Goal: Navigation & Orientation: Understand site structure

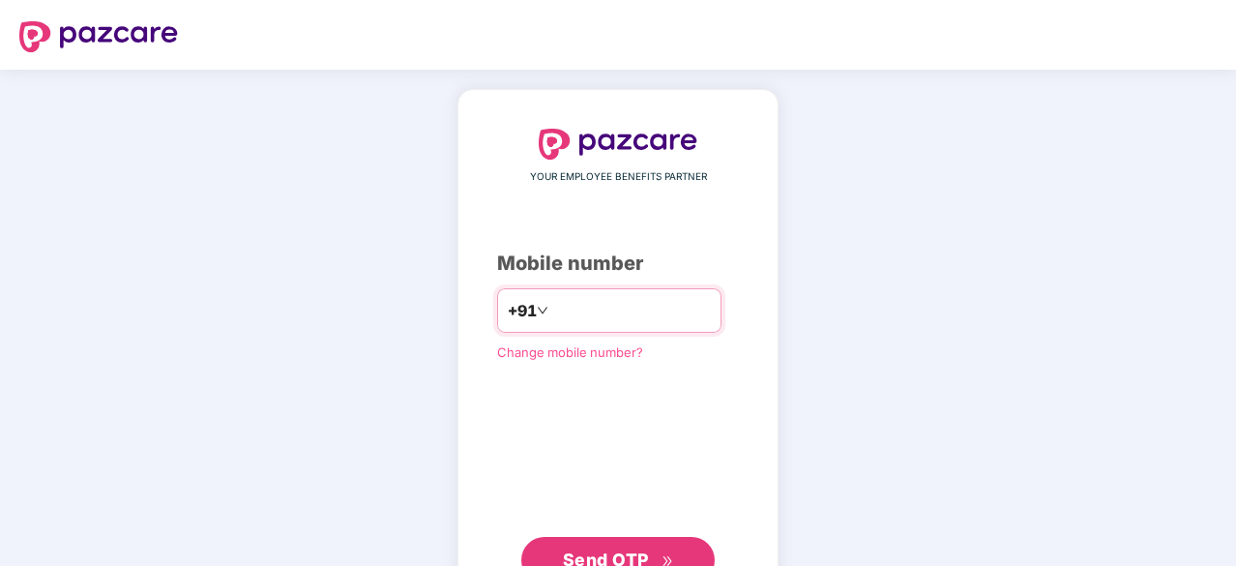
type input "**********"
click at [591, 562] on span "Send OTP" at bounding box center [606, 558] width 86 height 20
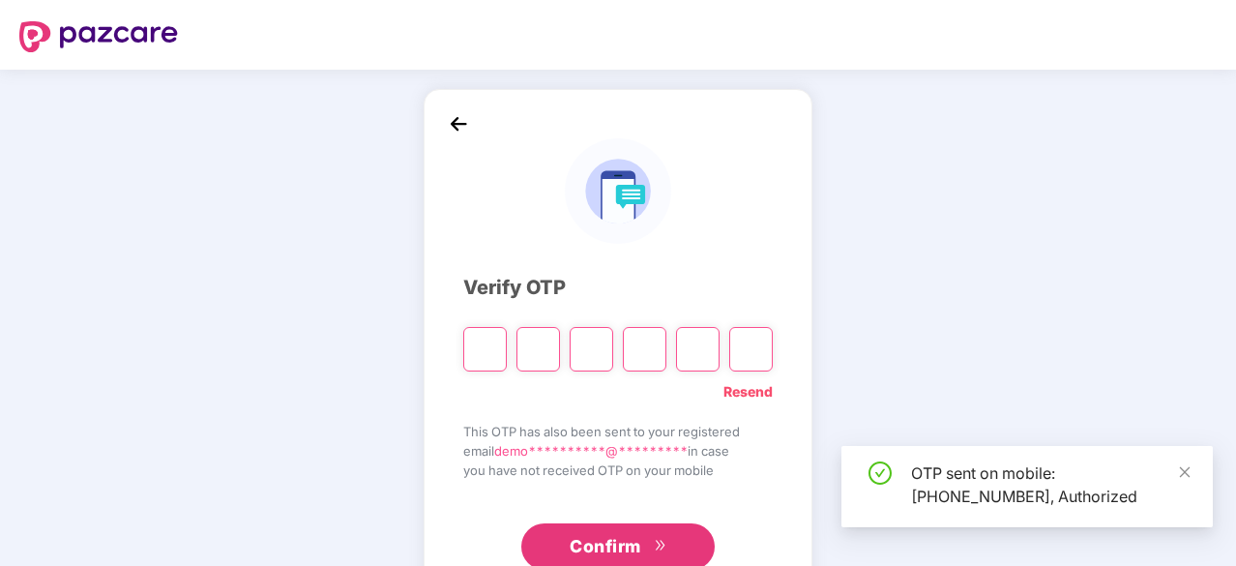
type input "*"
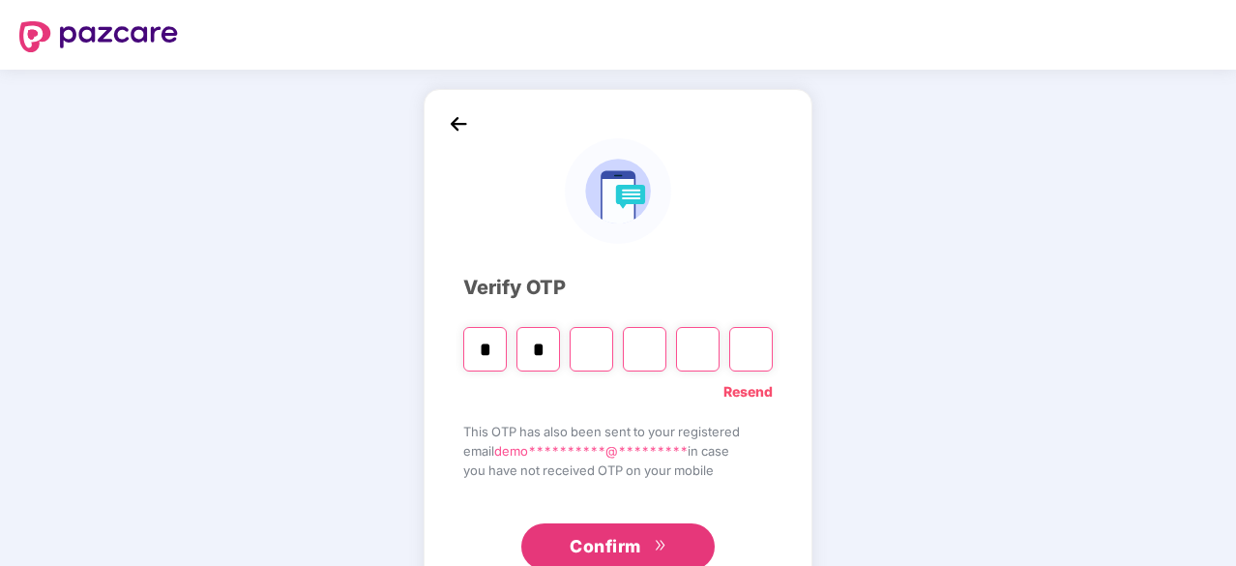
type input "*"
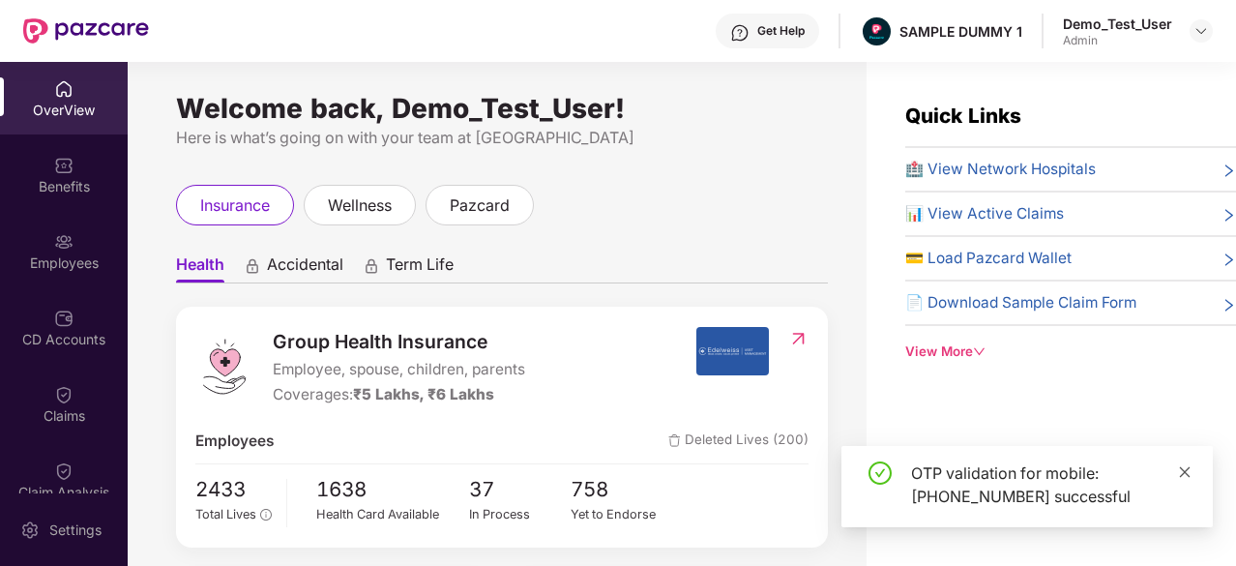
click at [1185, 471] on icon "close" at bounding box center [1185, 471] width 11 height 11
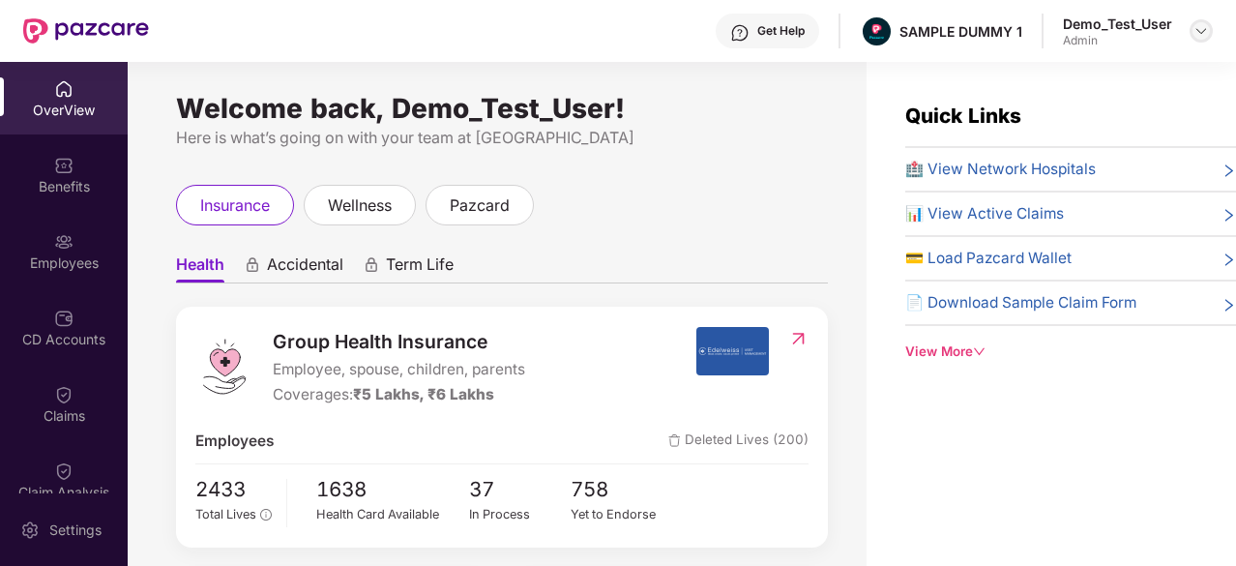
click at [1197, 35] on img at bounding box center [1201, 30] width 15 height 15
click at [1044, 170] on div "Demo_Test_User" at bounding box center [1093, 168] width 109 height 18
click at [58, 173] on img at bounding box center [63, 165] width 19 height 19
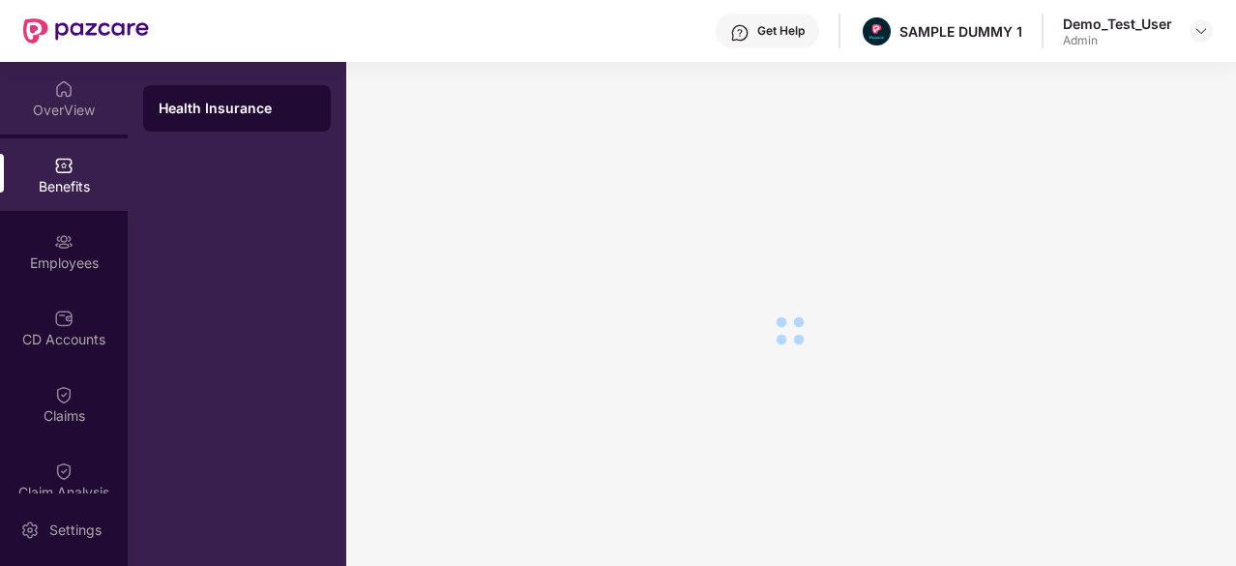
click at [62, 116] on div "OverView" at bounding box center [64, 110] width 128 height 19
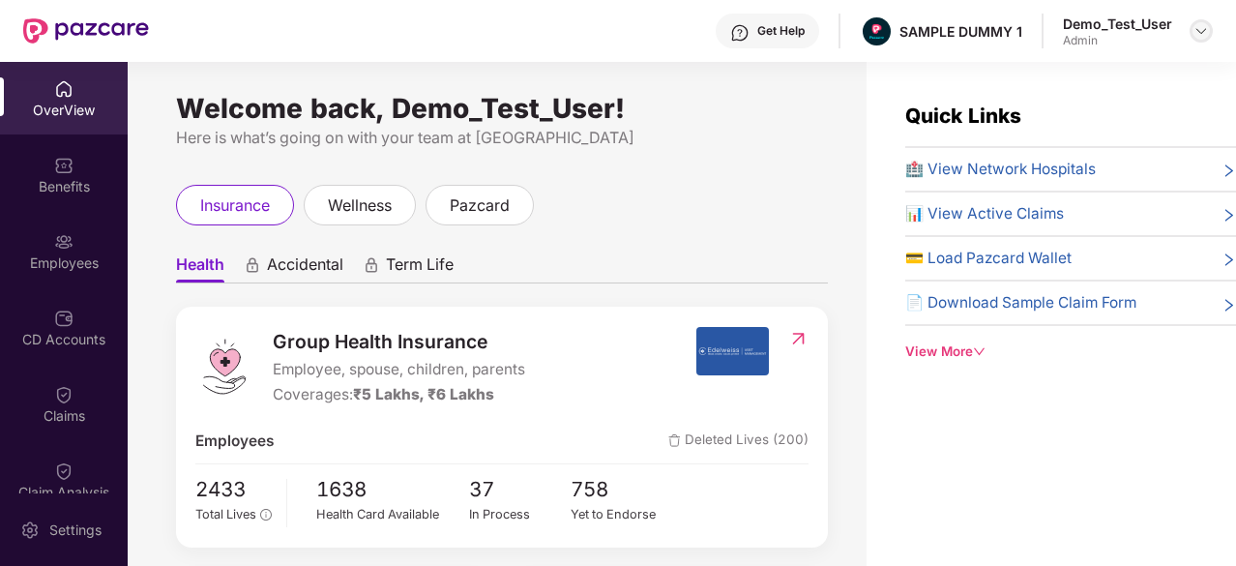
click at [1197, 30] on img at bounding box center [1201, 30] width 15 height 15
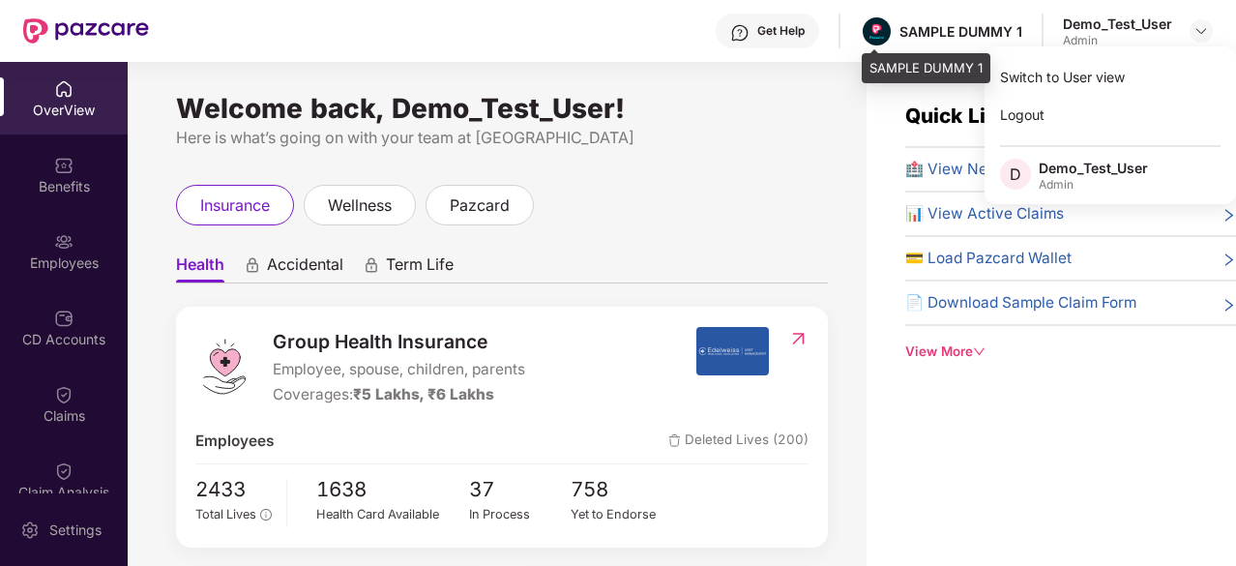
click at [964, 31] on div "SAMPLE DUMMY 1" at bounding box center [961, 31] width 123 height 18
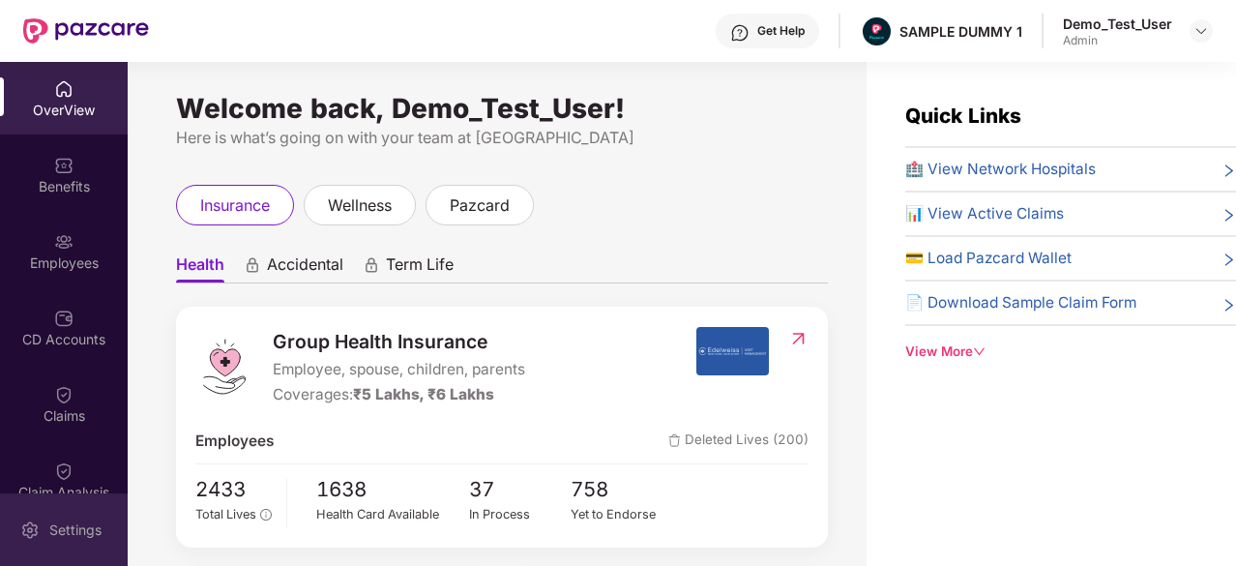
click at [30, 523] on img at bounding box center [29, 529] width 19 height 19
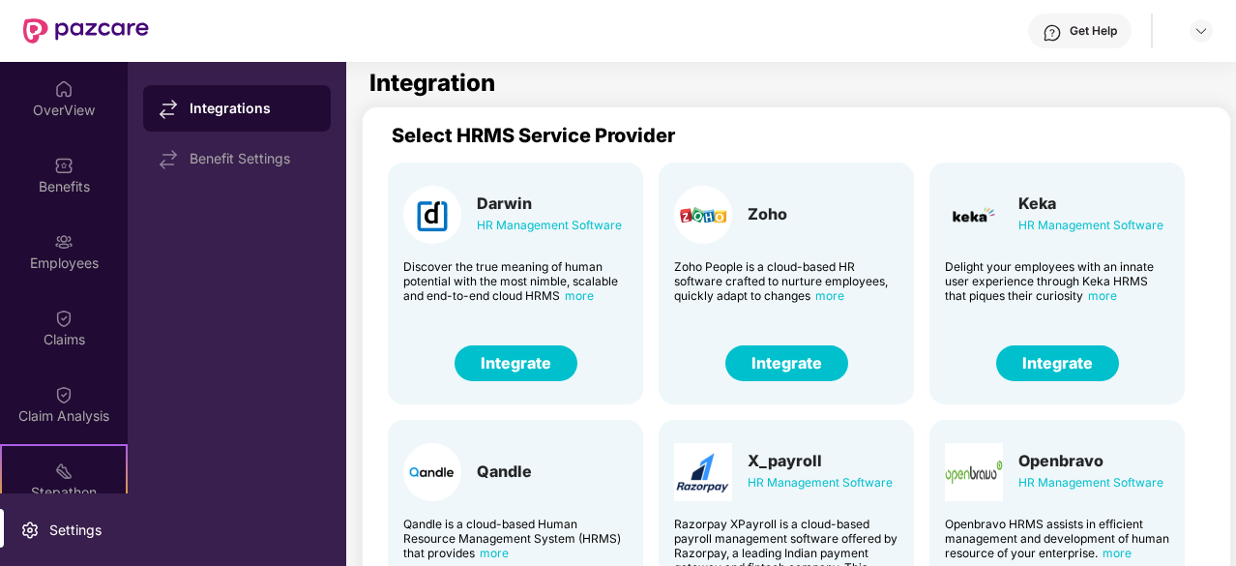
click at [259, 152] on div "Benefit Settings" at bounding box center [253, 158] width 126 height 15
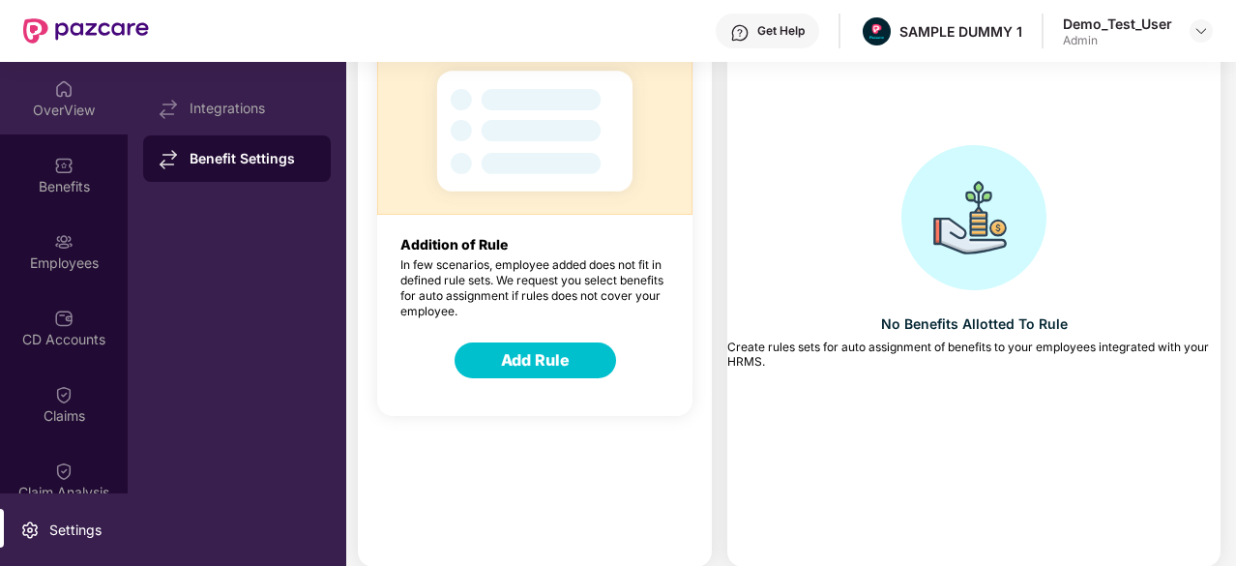
click at [82, 127] on div "OverView" at bounding box center [64, 98] width 128 height 73
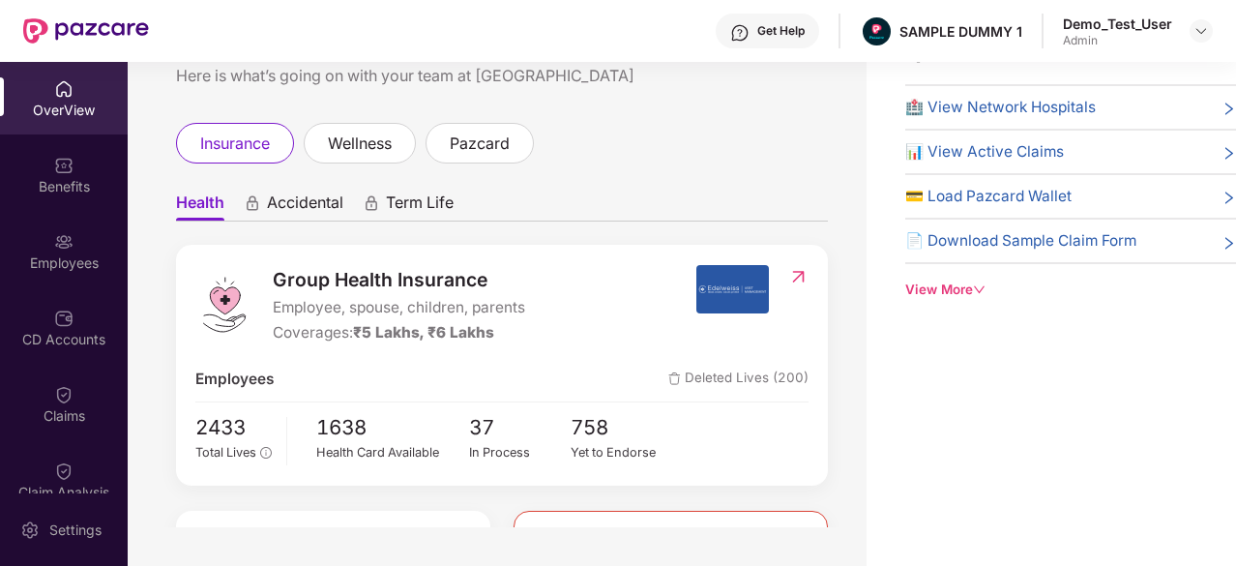
click at [1099, 26] on div "Demo_Test_User" at bounding box center [1117, 24] width 109 height 18
click at [1205, 25] on img at bounding box center [1201, 30] width 15 height 15
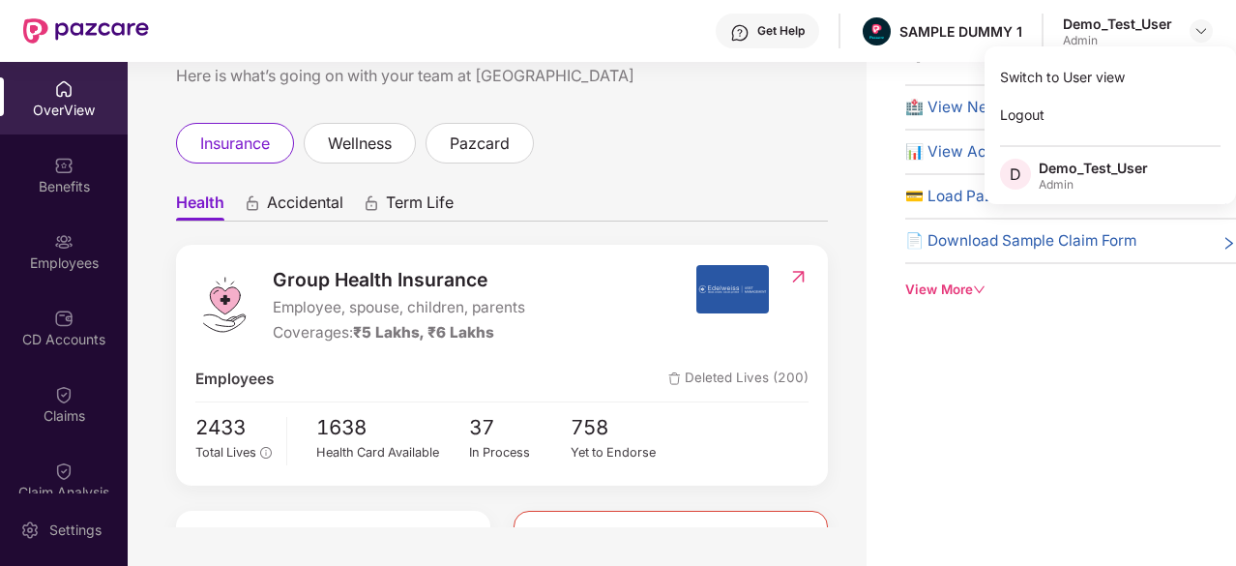
click at [1050, 183] on div "Admin" at bounding box center [1093, 184] width 109 height 15
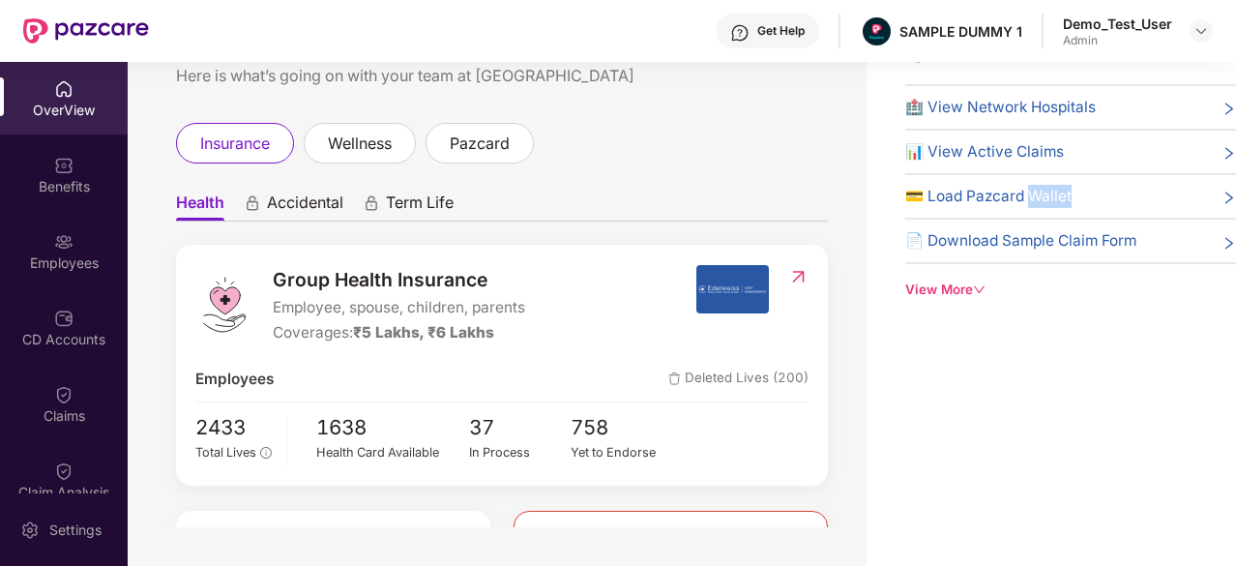
click at [1050, 185] on span "💳 Load Pazcard Wallet" at bounding box center [989, 196] width 166 height 23
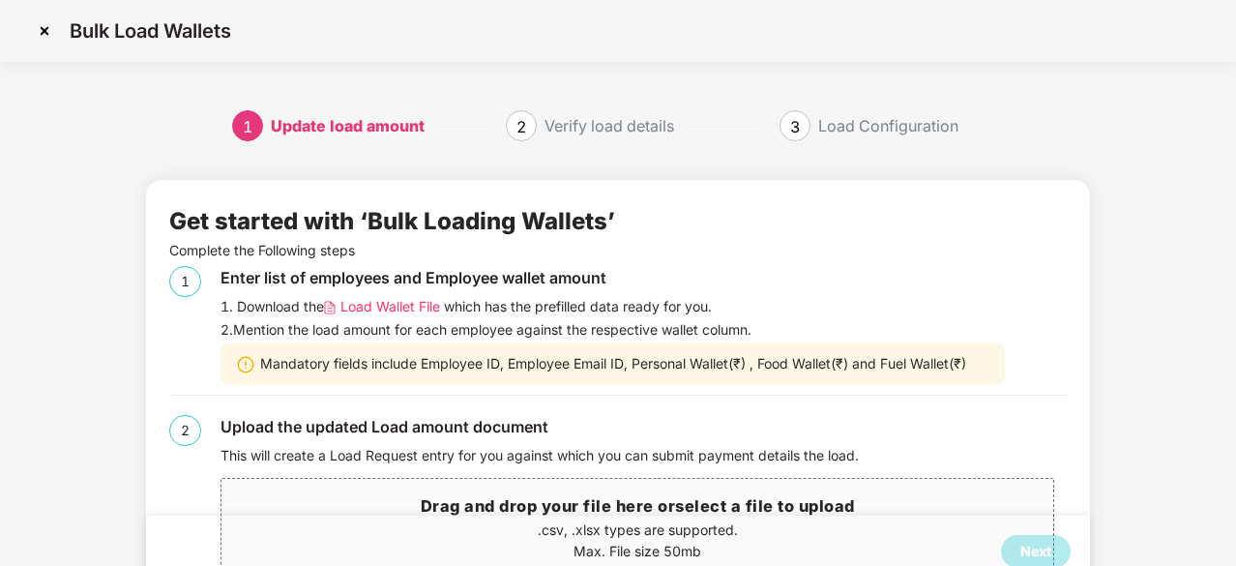
click at [1050, 183] on div "Get started with ‘Bulk Loading Wallets’ Complete the Following steps 1 Enter li…" at bounding box center [618, 383] width 944 height 407
click at [46, 36] on img at bounding box center [44, 30] width 31 height 31
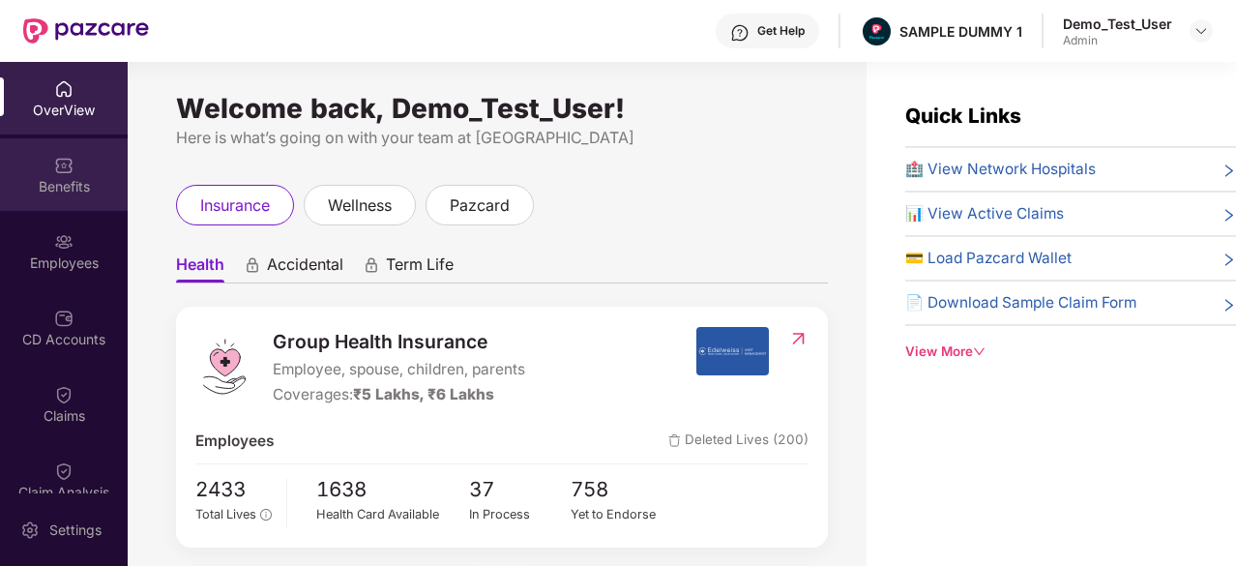
click at [58, 198] on div "Benefits" at bounding box center [64, 174] width 128 height 73
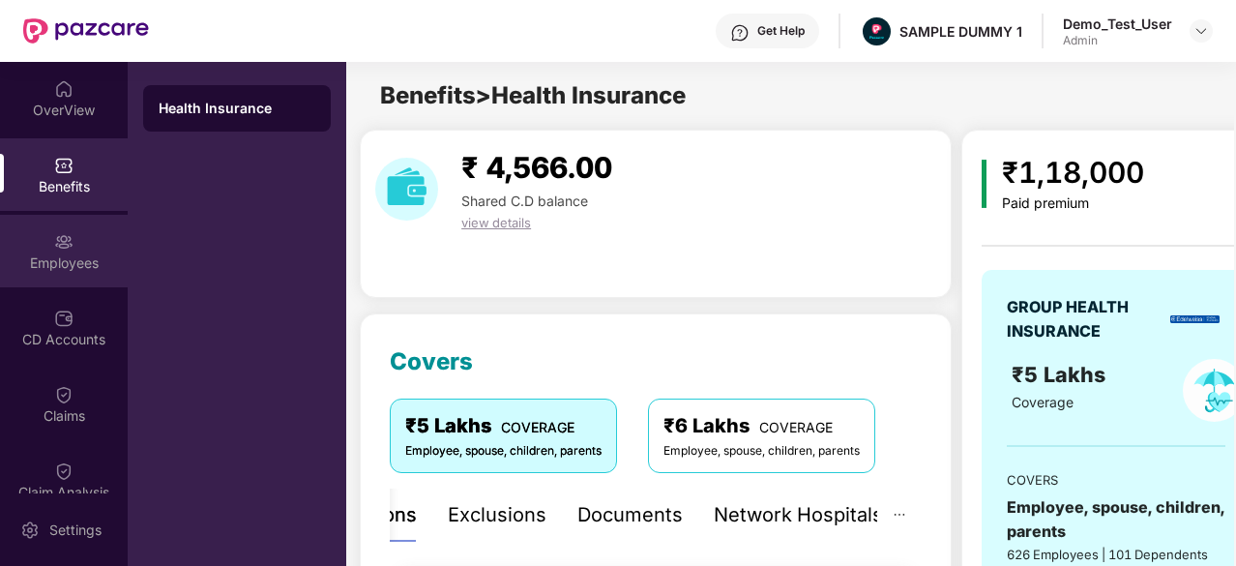
click at [64, 256] on div "Employees" at bounding box center [64, 262] width 128 height 19
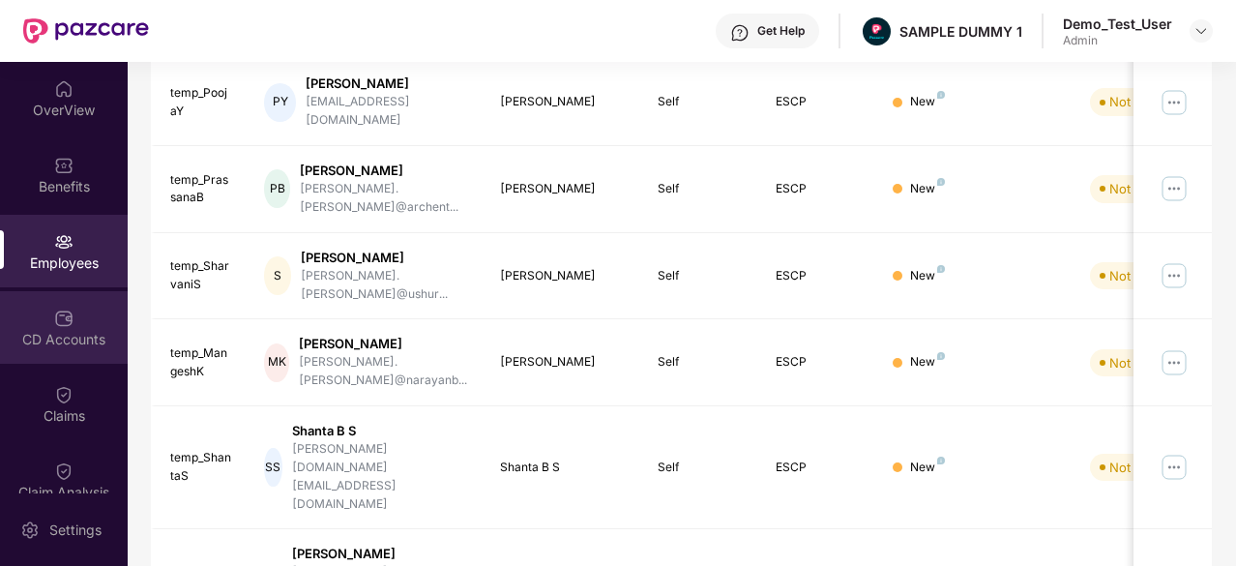
click at [91, 330] on div "CD Accounts" at bounding box center [64, 339] width 128 height 19
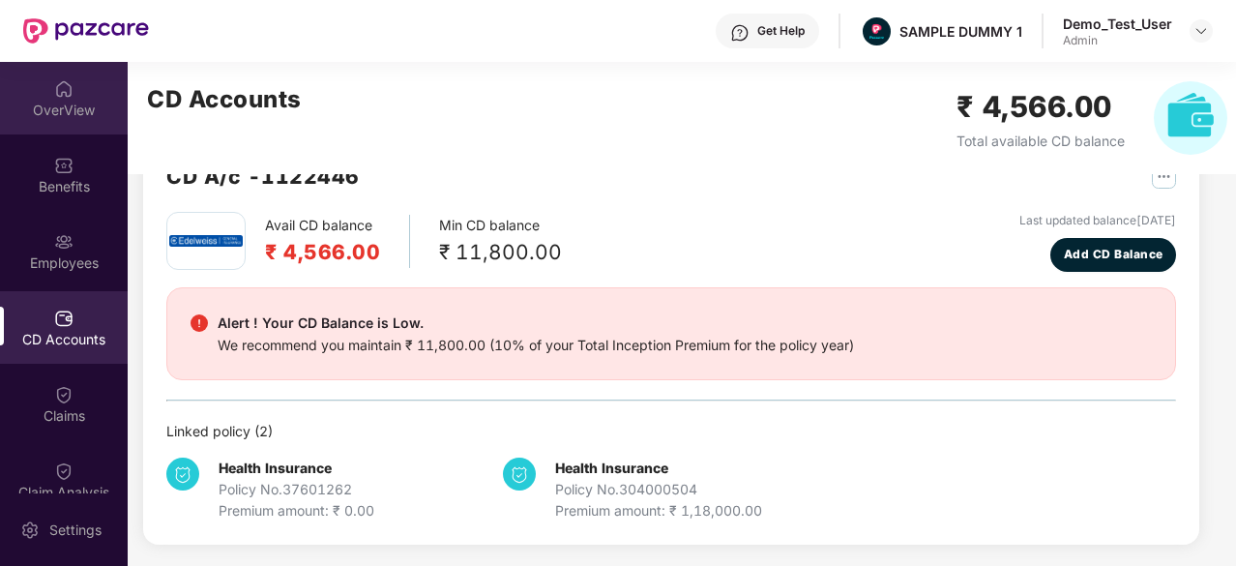
click at [55, 113] on div "OverView" at bounding box center [64, 110] width 128 height 19
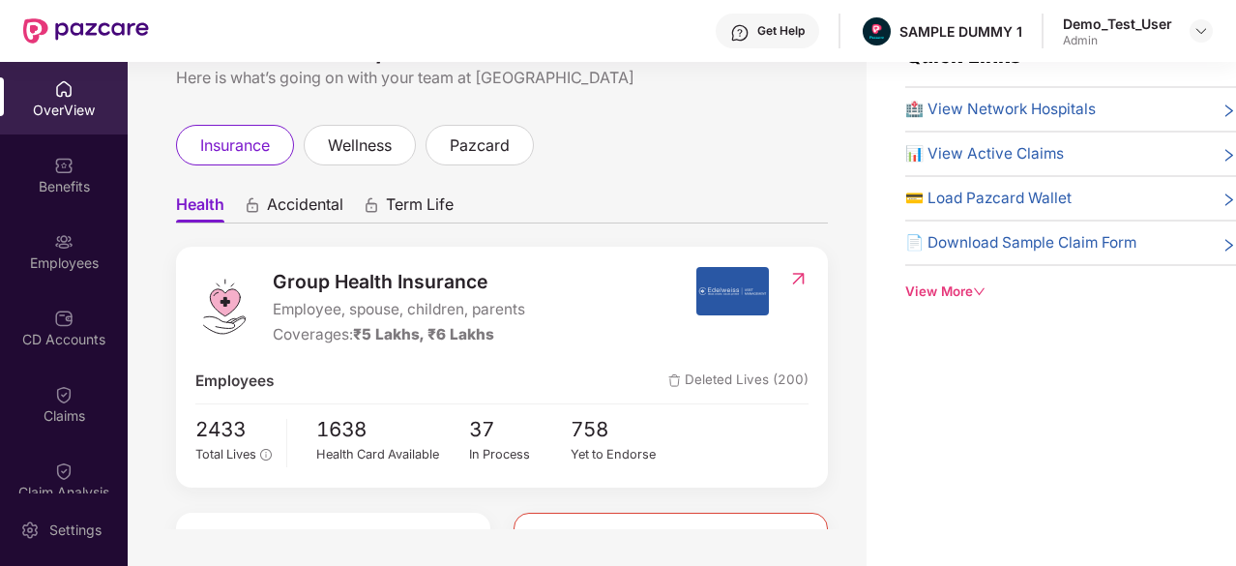
click at [300, 211] on span "Accidental" at bounding box center [305, 208] width 76 height 28
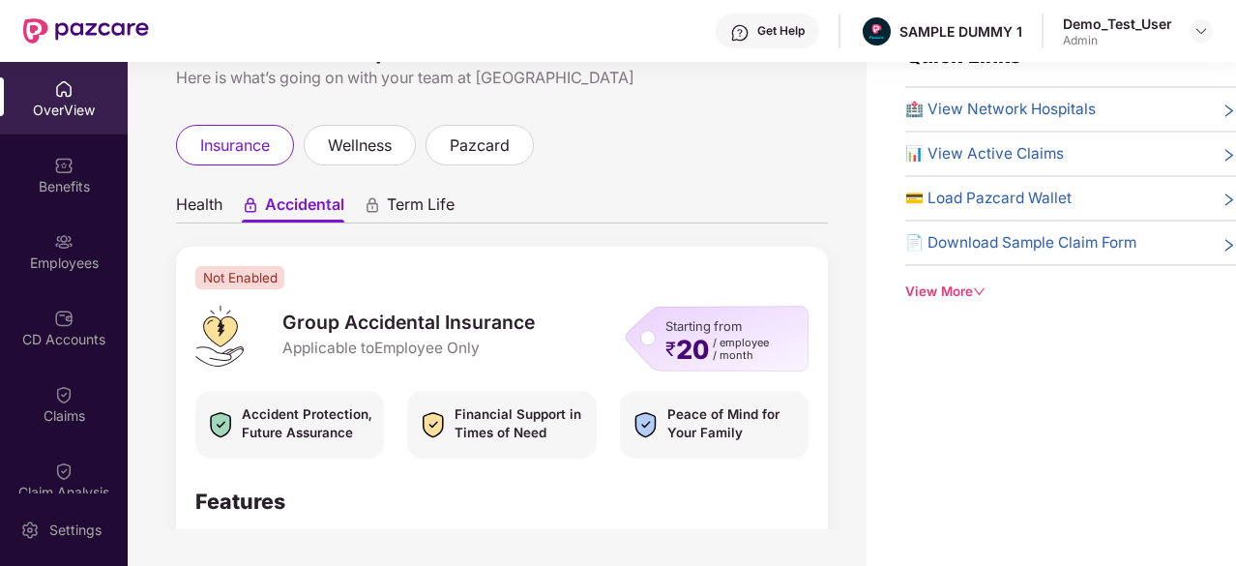
click at [387, 206] on div "Term Life" at bounding box center [409, 208] width 91 height 28
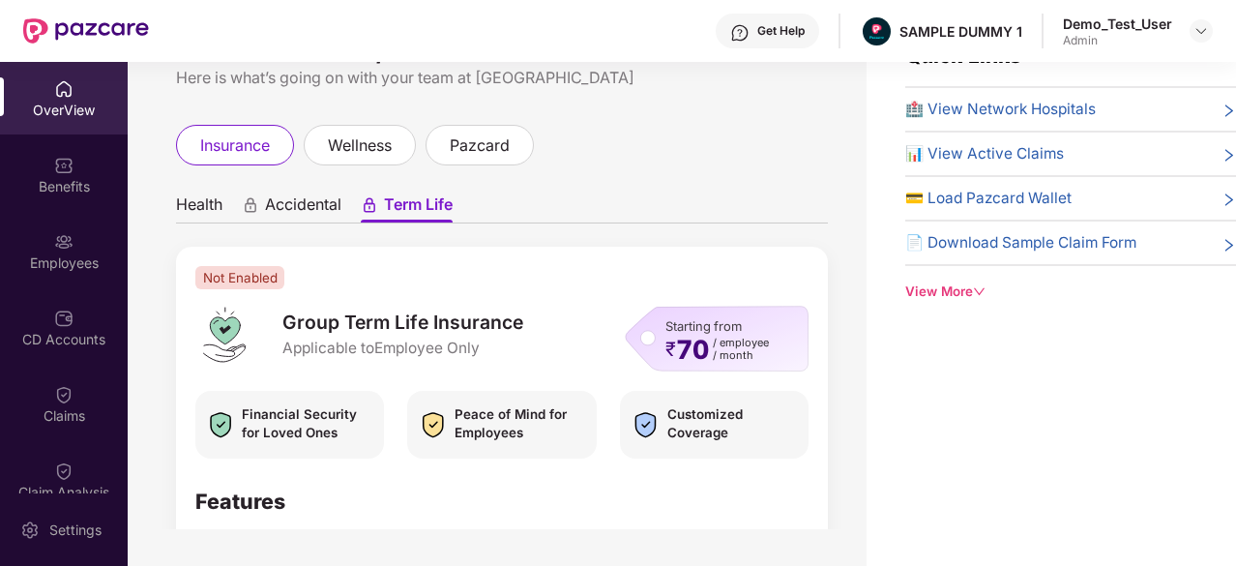
click at [219, 209] on span "Health" at bounding box center [199, 208] width 46 height 28
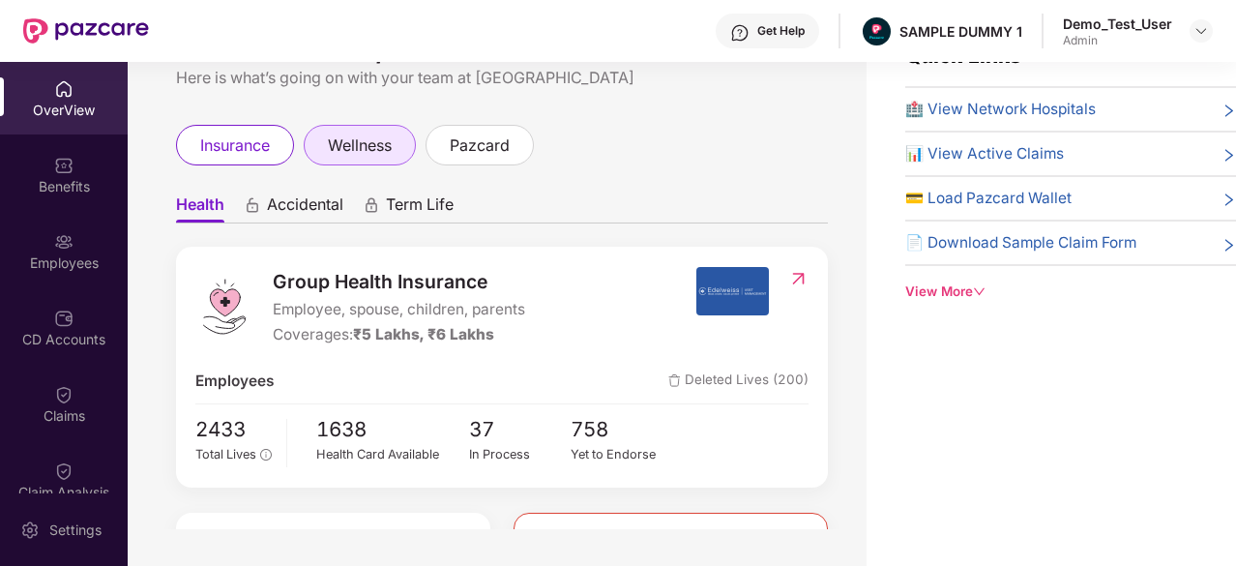
click at [332, 160] on div "wellness" at bounding box center [360, 145] width 112 height 41
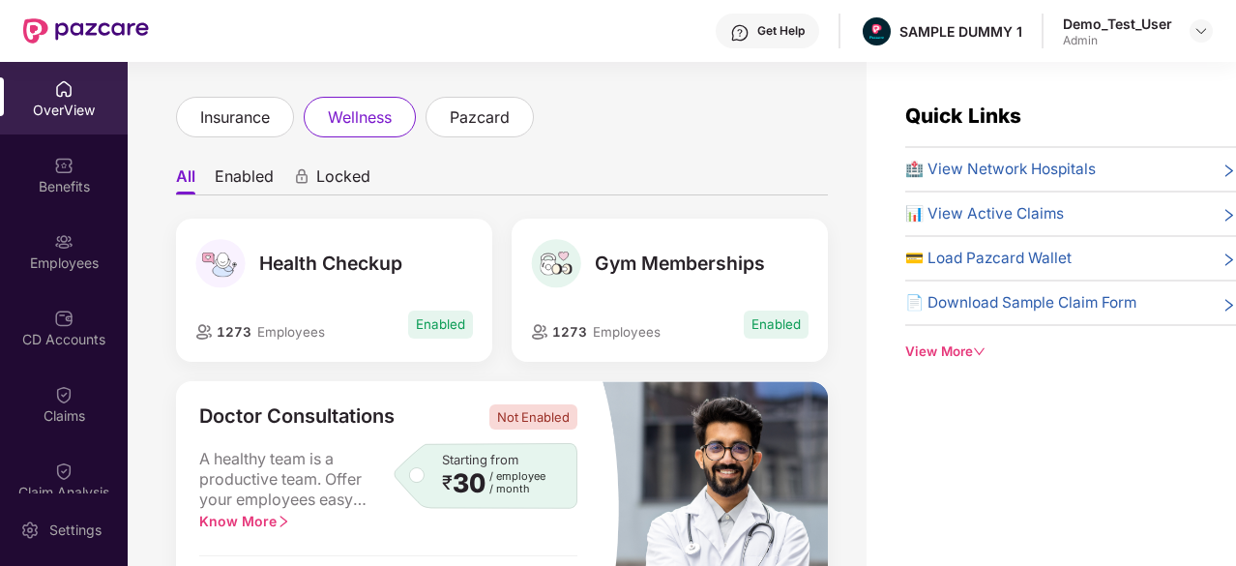
scroll to position [90, 0]
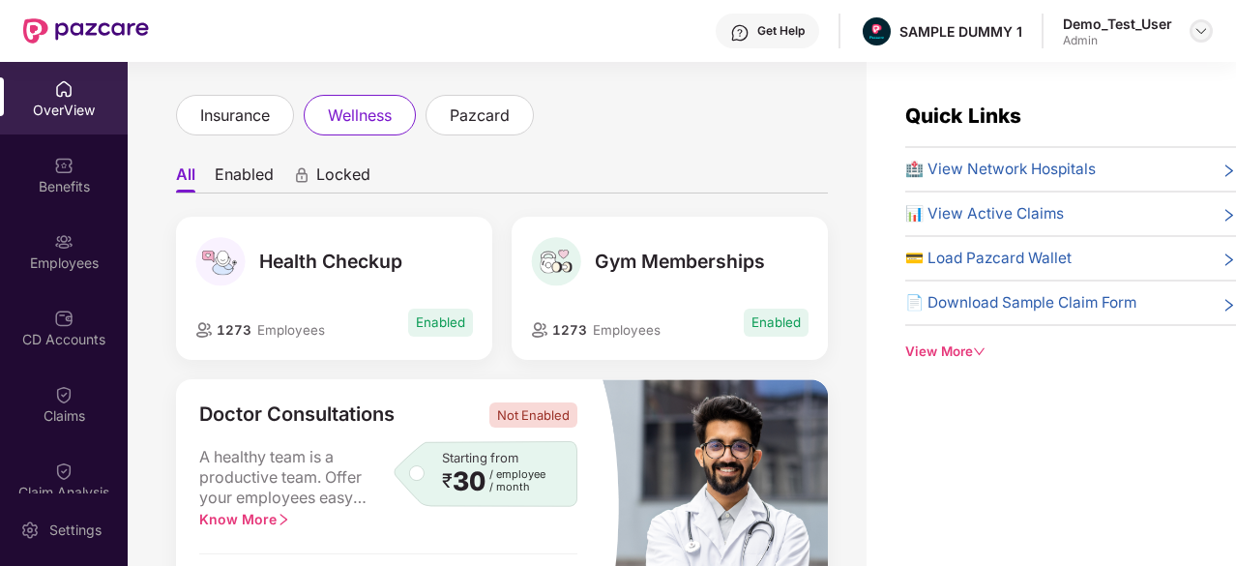
drag, startPoint x: 1120, startPoint y: 32, endPoint x: 1196, endPoint y: 30, distance: 75.5
click at [1196, 30] on div "Demo_Test_User Admin" at bounding box center [1138, 32] width 150 height 34
click at [1196, 30] on img at bounding box center [1201, 30] width 15 height 15
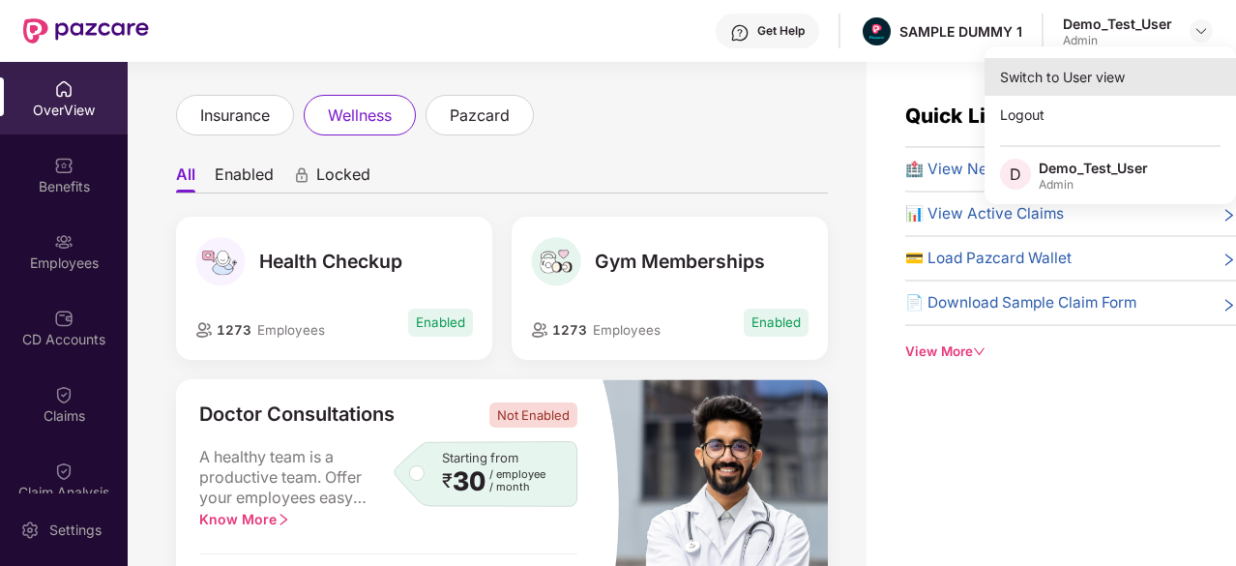
click at [1063, 74] on div "Switch to User view" at bounding box center [1111, 77] width 252 height 38
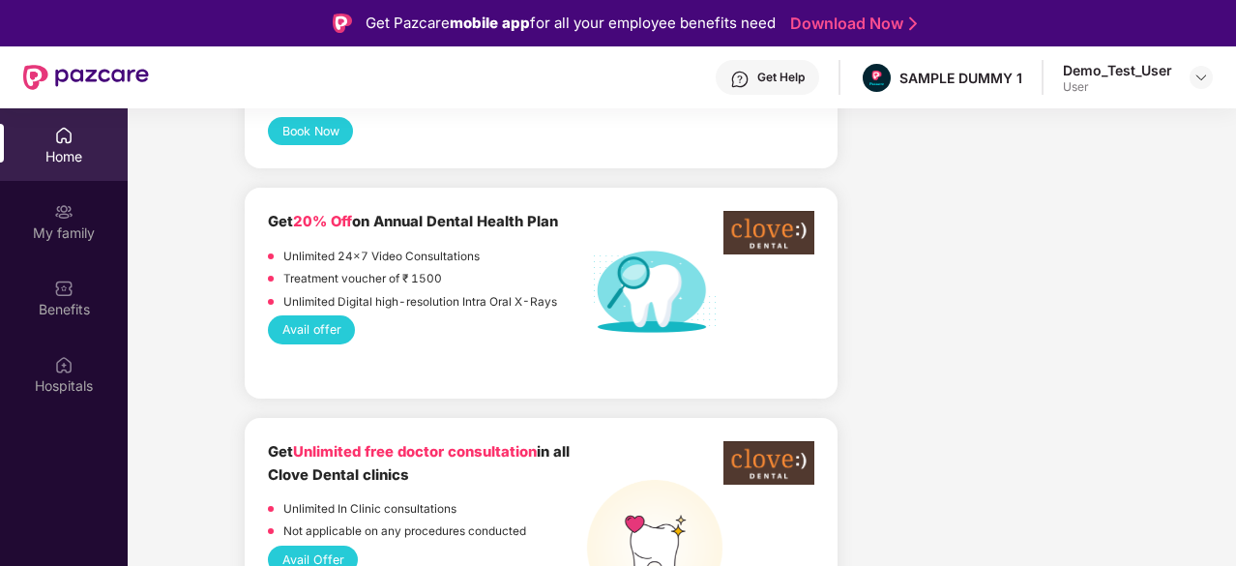
scroll to position [1713, 0]
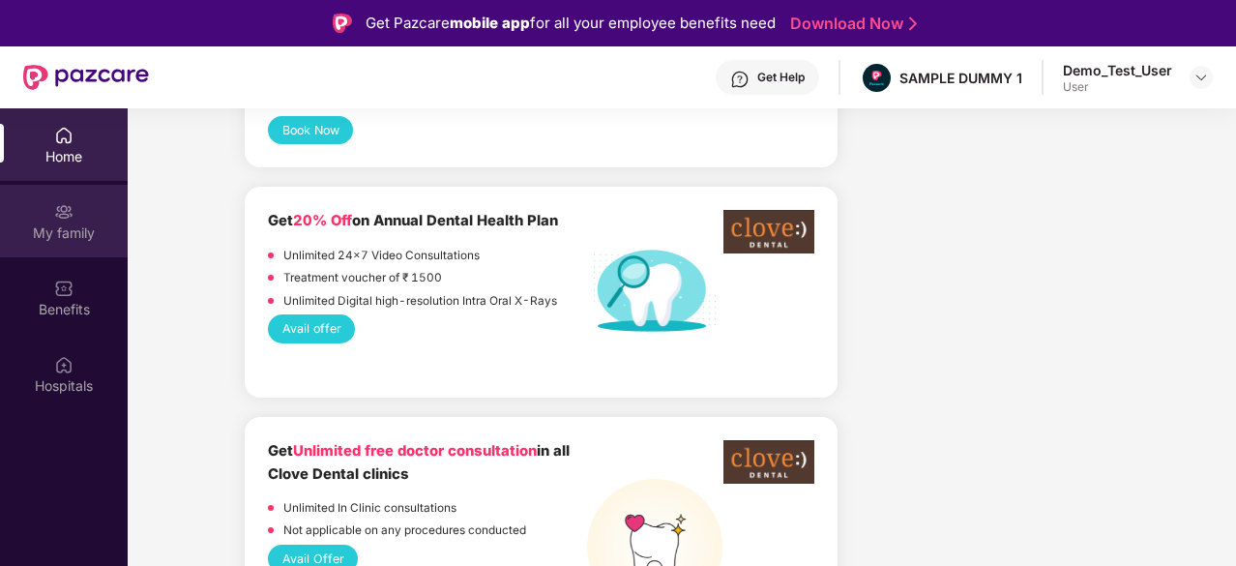
click at [0, 206] on div "My family" at bounding box center [64, 221] width 128 height 73
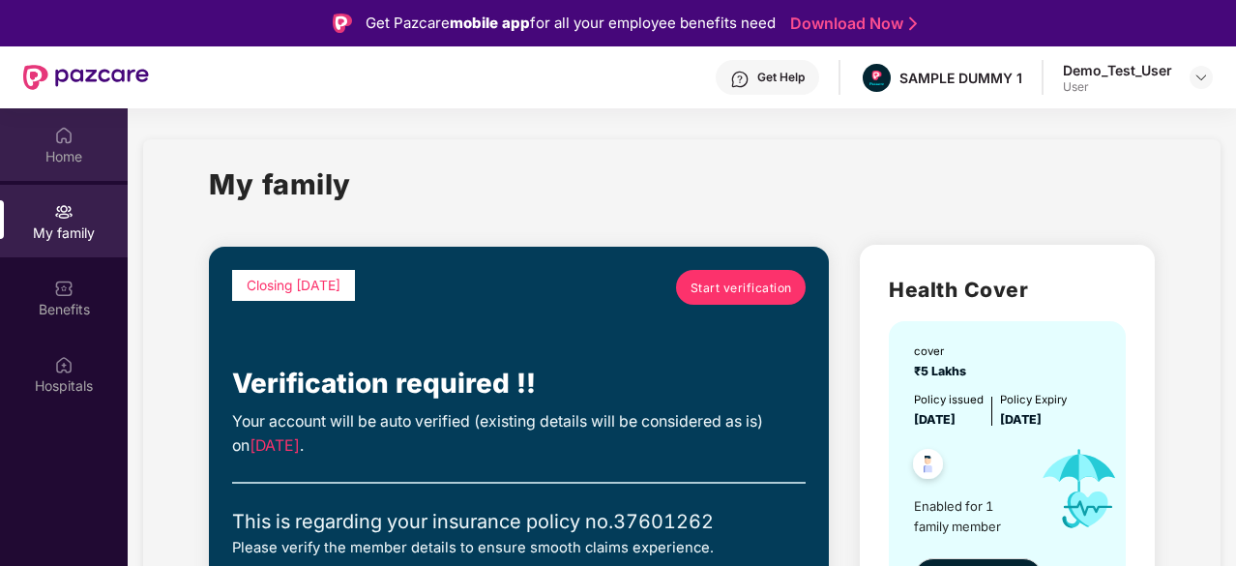
click at [69, 177] on div "Home" at bounding box center [64, 144] width 128 height 73
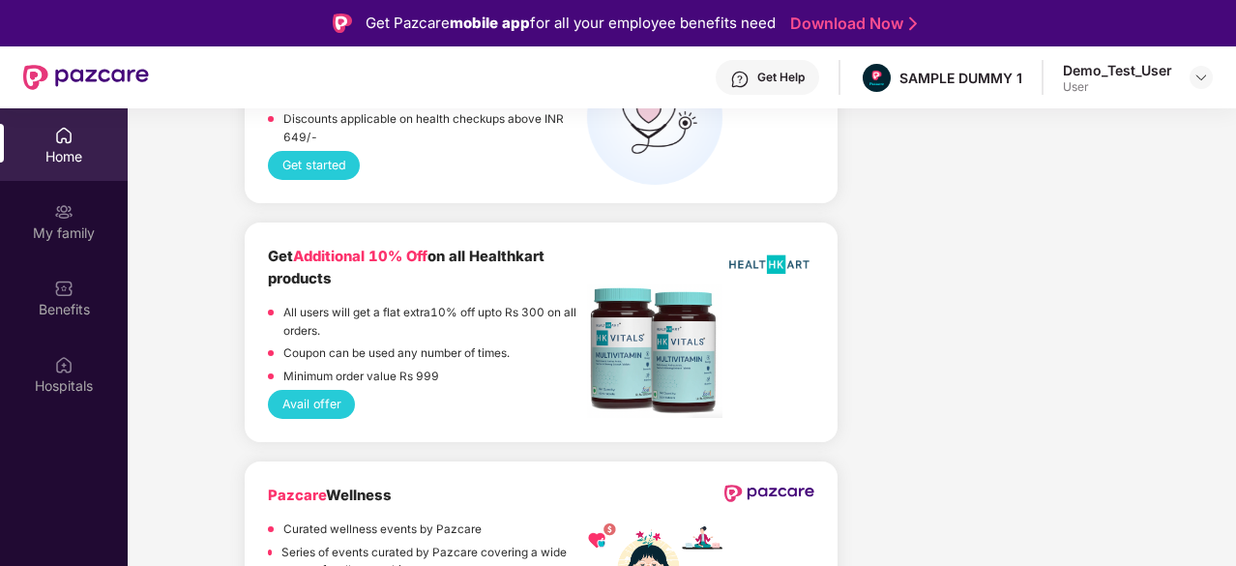
scroll to position [108, 0]
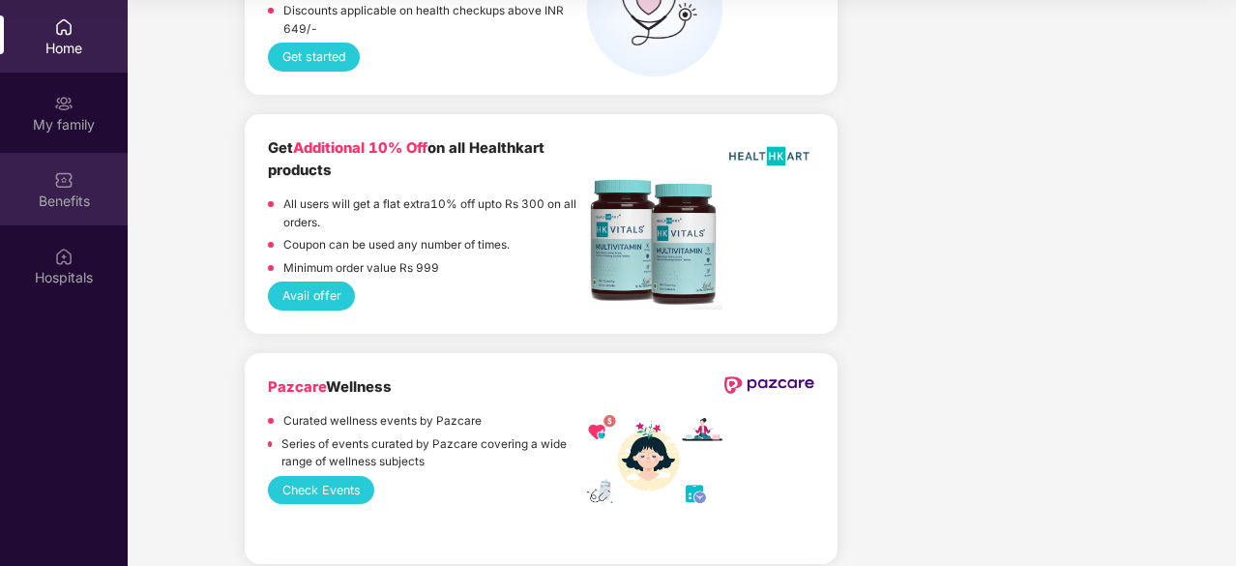
click at [74, 217] on div "Benefits" at bounding box center [64, 189] width 128 height 73
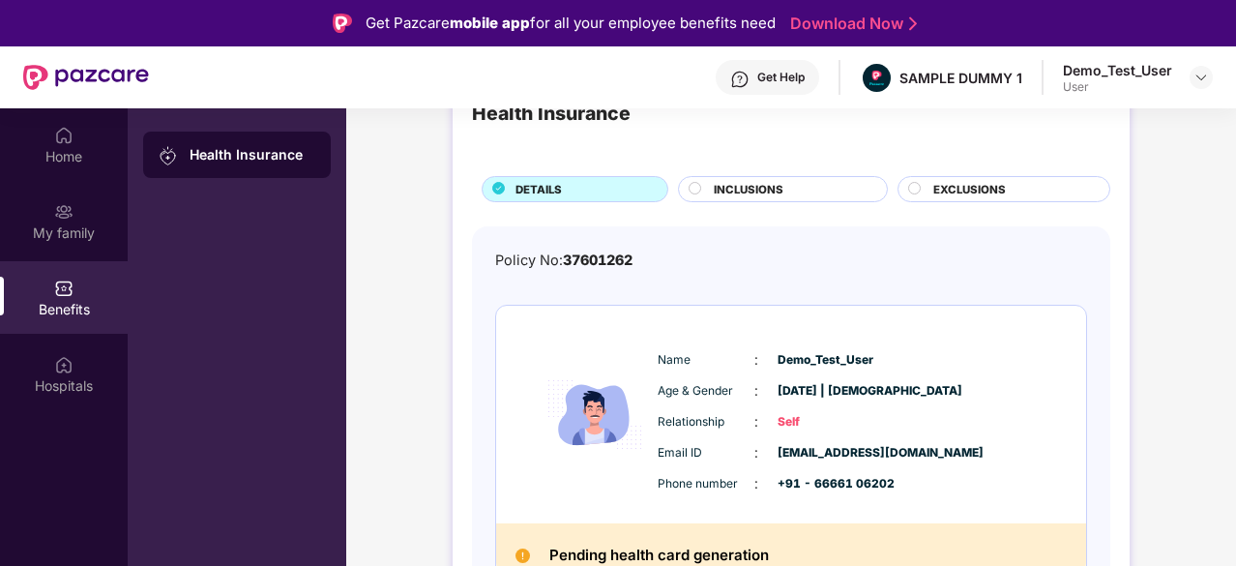
scroll to position [94, 0]
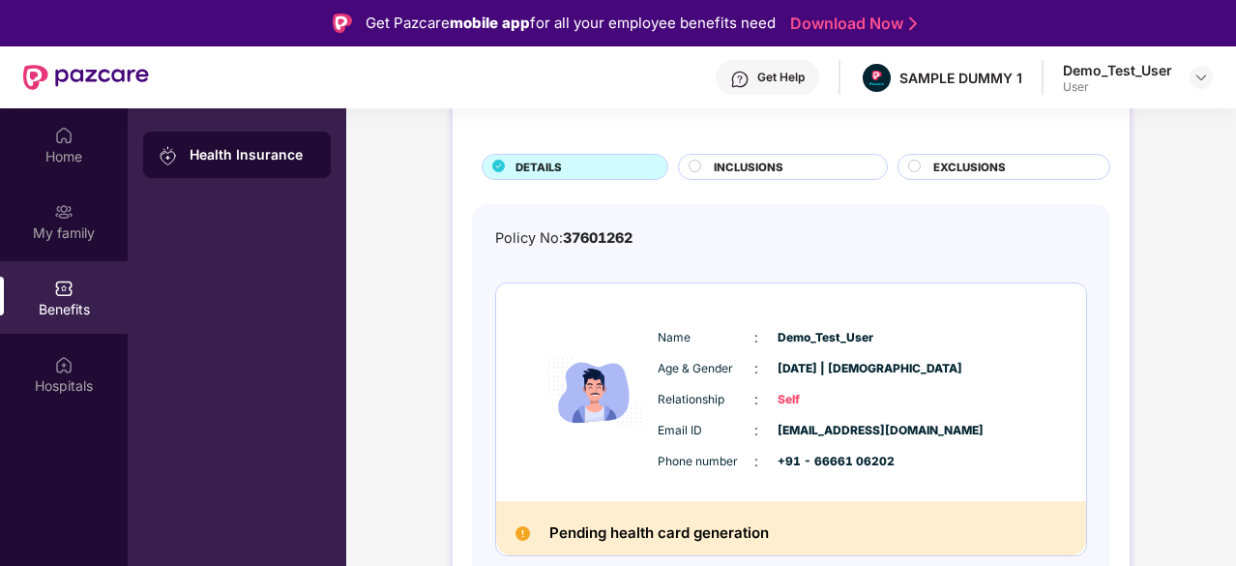
click at [827, 345] on div "Name : Demo_Test_User" at bounding box center [850, 337] width 384 height 21
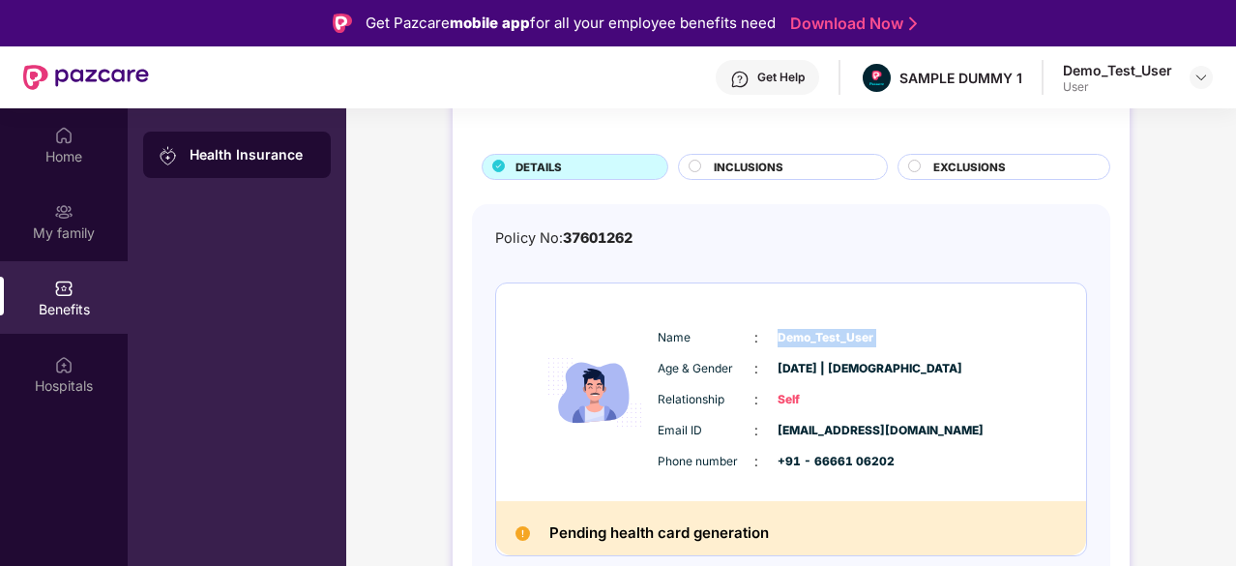
scroll to position [0, 0]
